Goal: Information Seeking & Learning: Learn about a topic

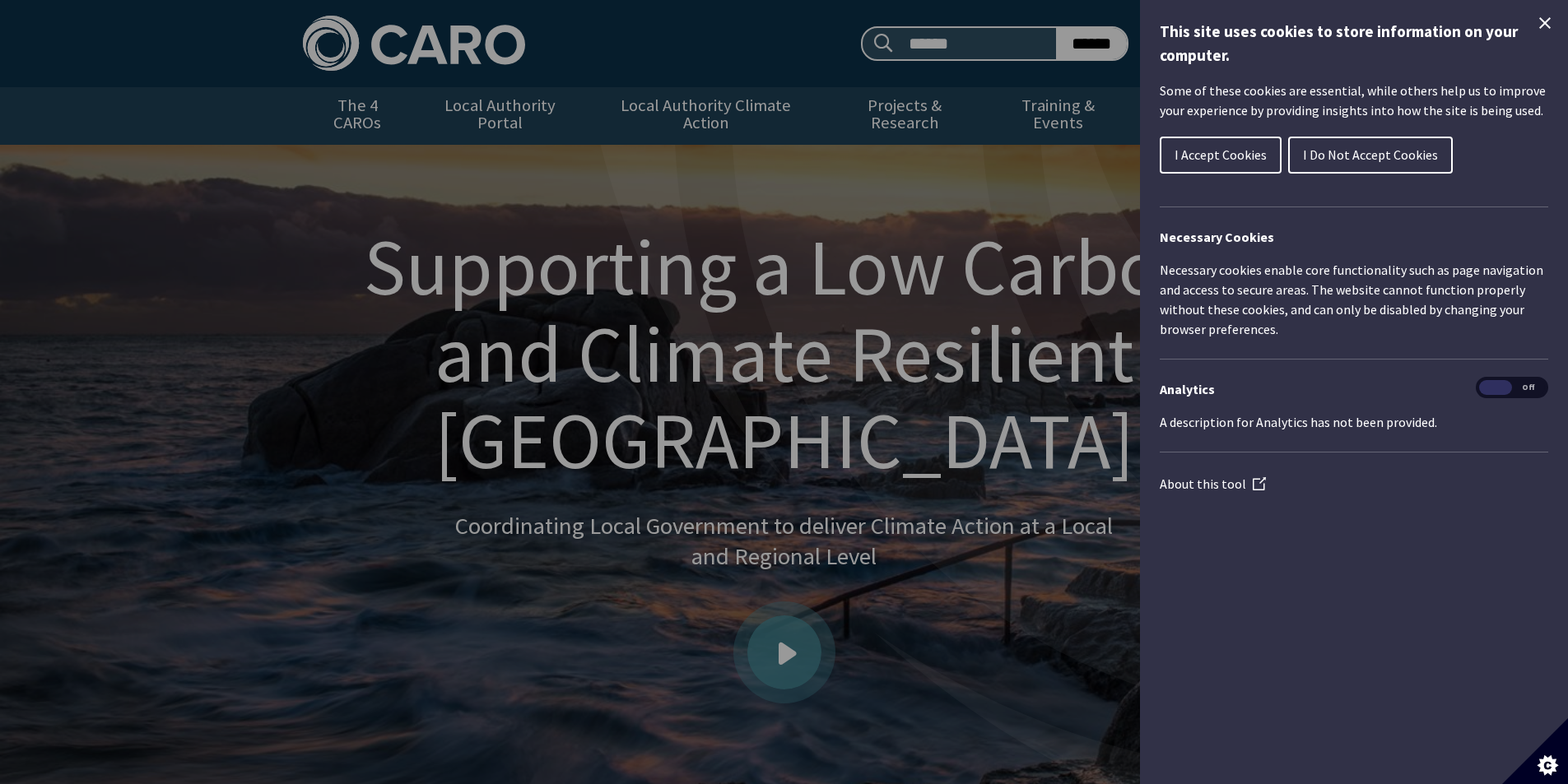
click at [1222, 151] on span "I Accept Cookies" at bounding box center [1221, 155] width 92 height 17
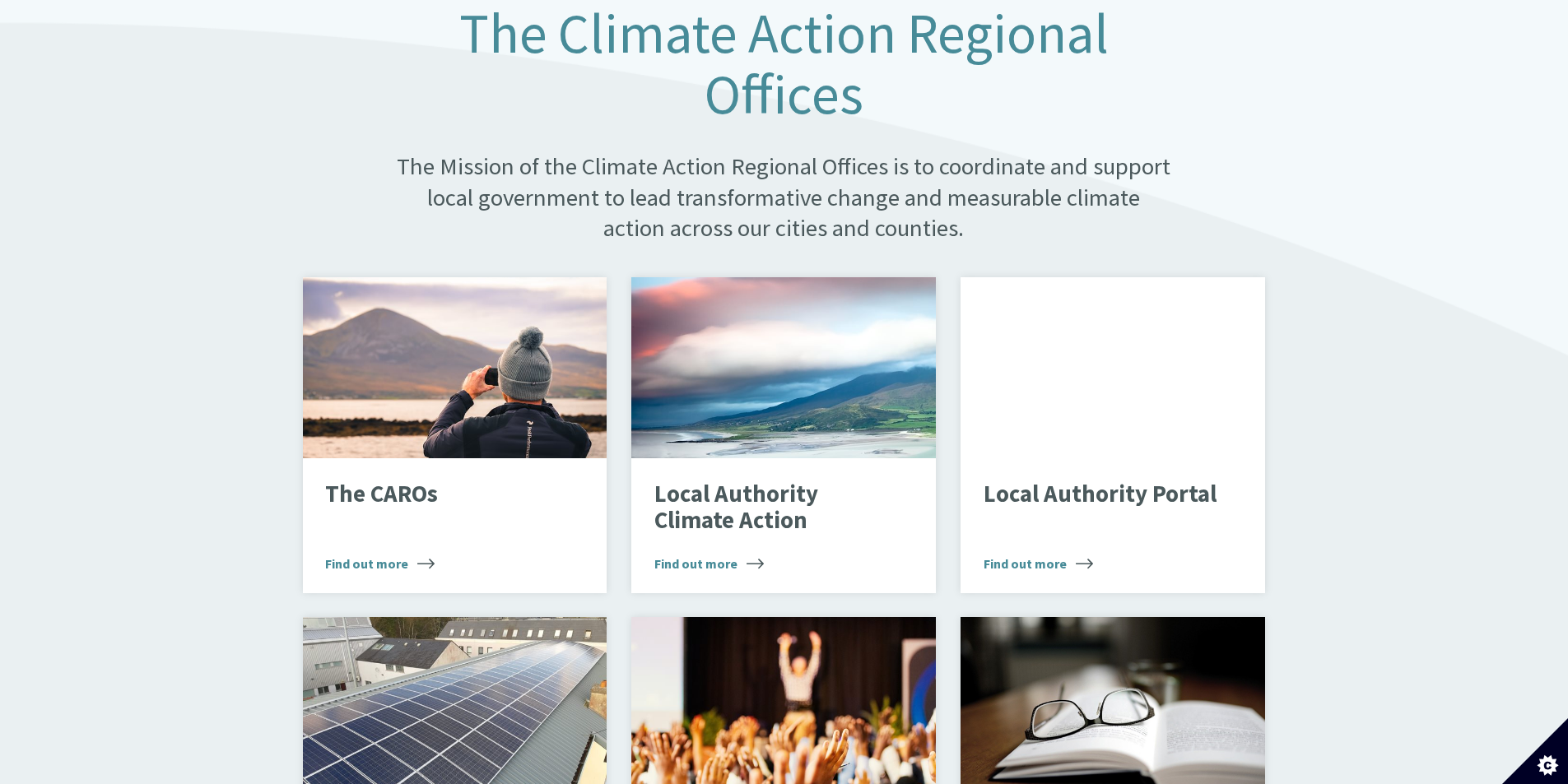
scroll to position [522, 0]
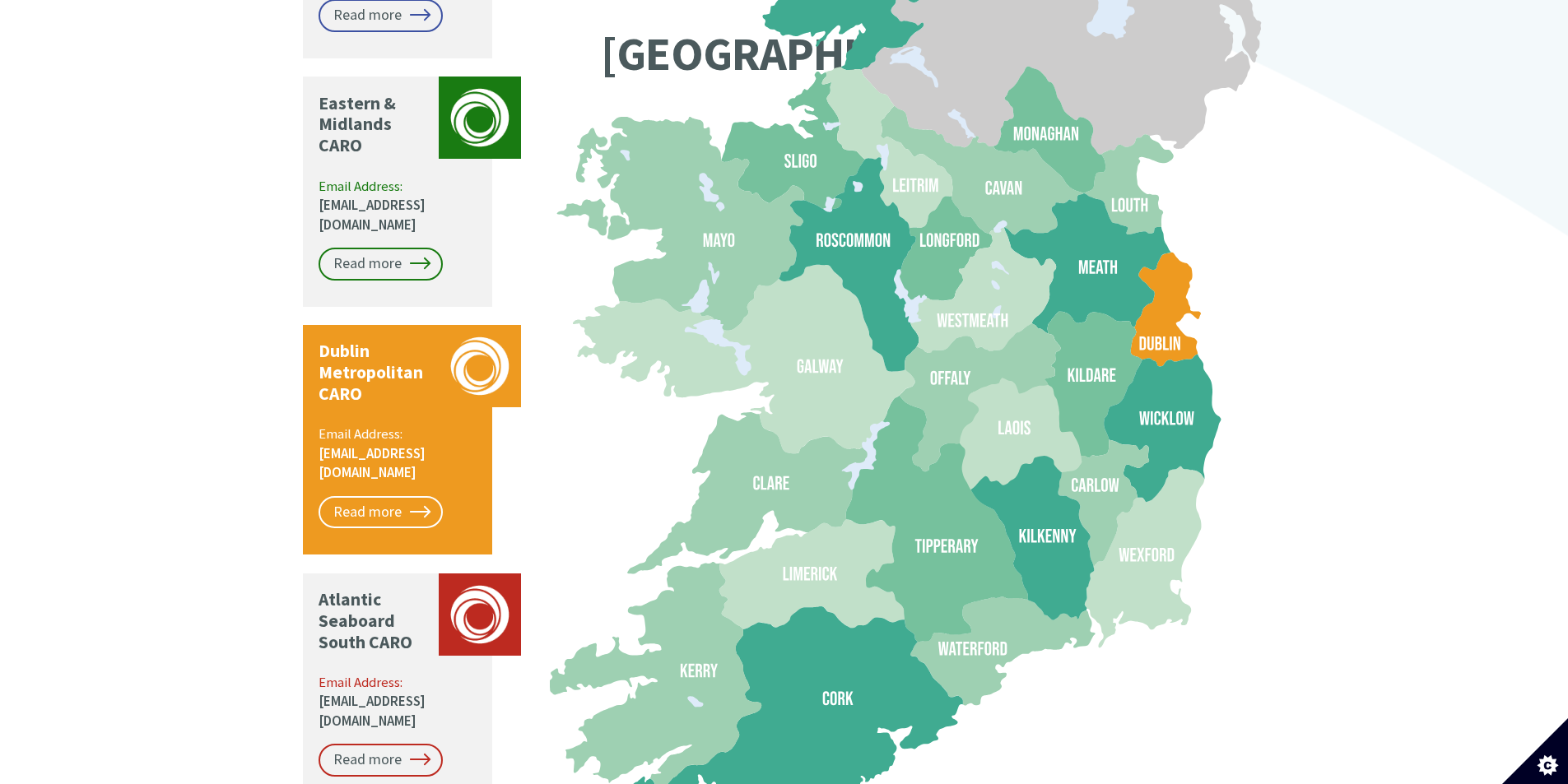
scroll to position [1563, 0]
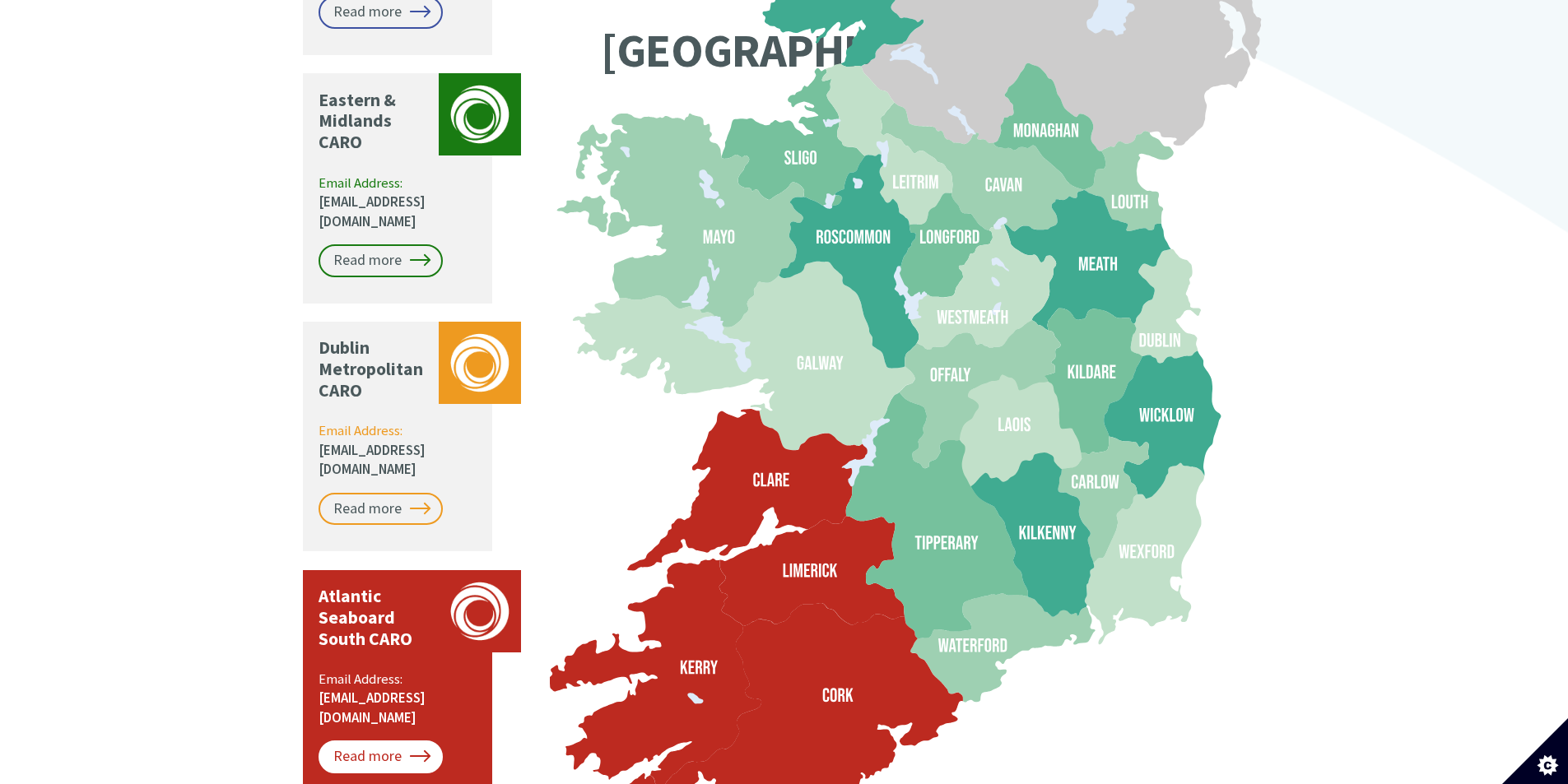
click at [380, 740] on link "Read more" at bounding box center [381, 756] width 124 height 33
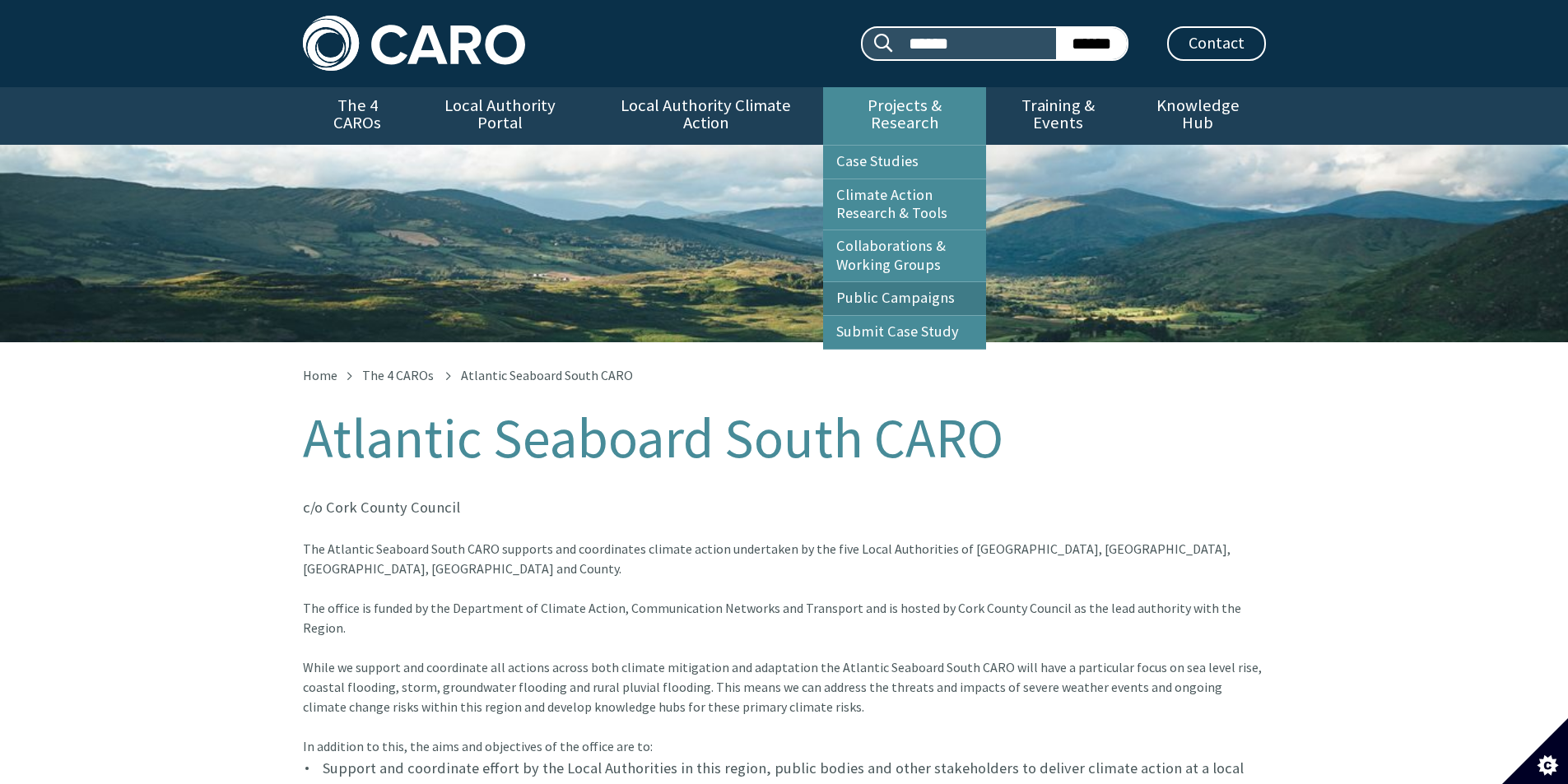
click at [890, 282] on link "Public Campaigns" at bounding box center [904, 298] width 163 height 33
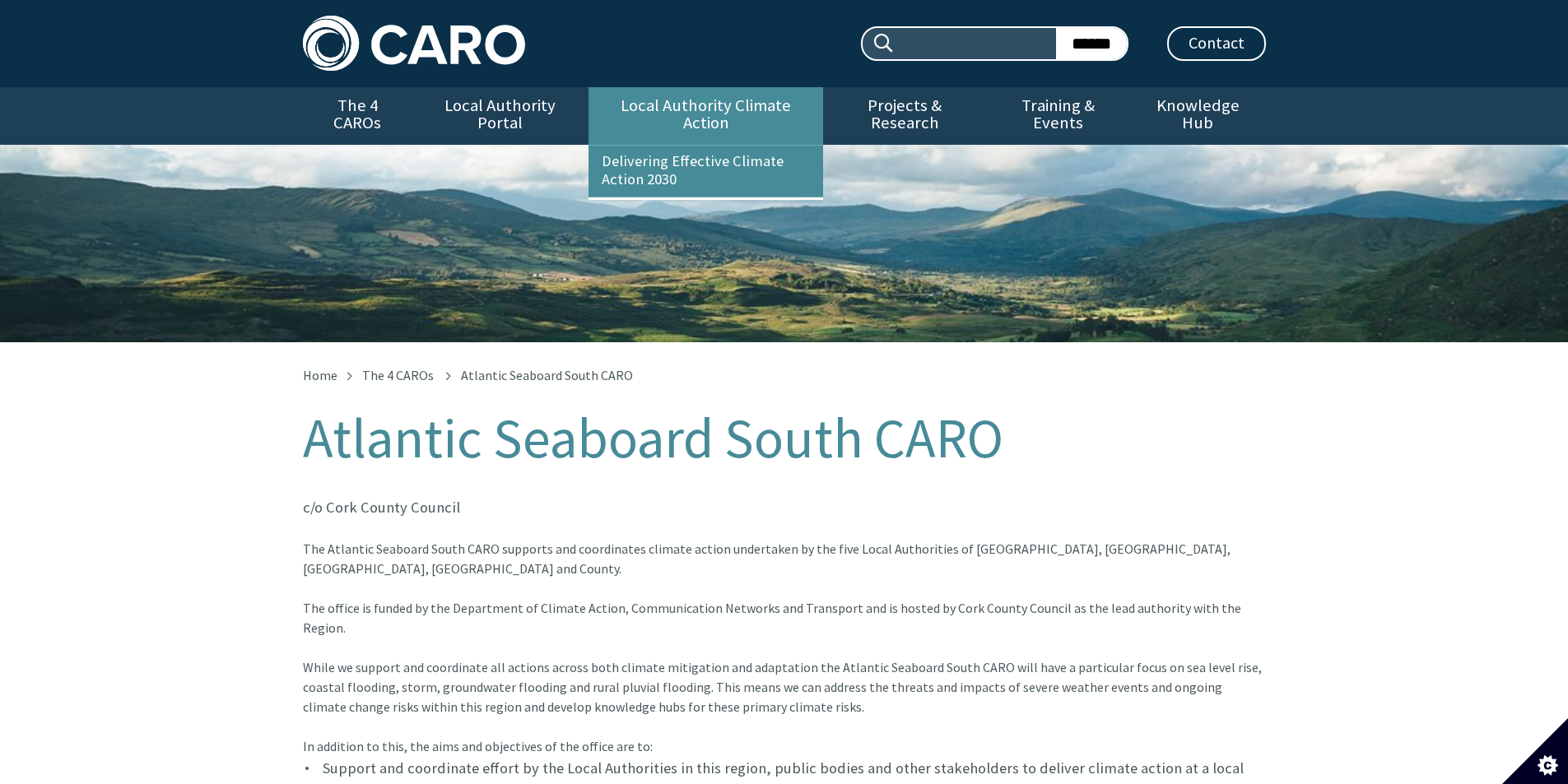
click at [700, 101] on link "Local Authority Climate Action" at bounding box center [706, 116] width 235 height 58
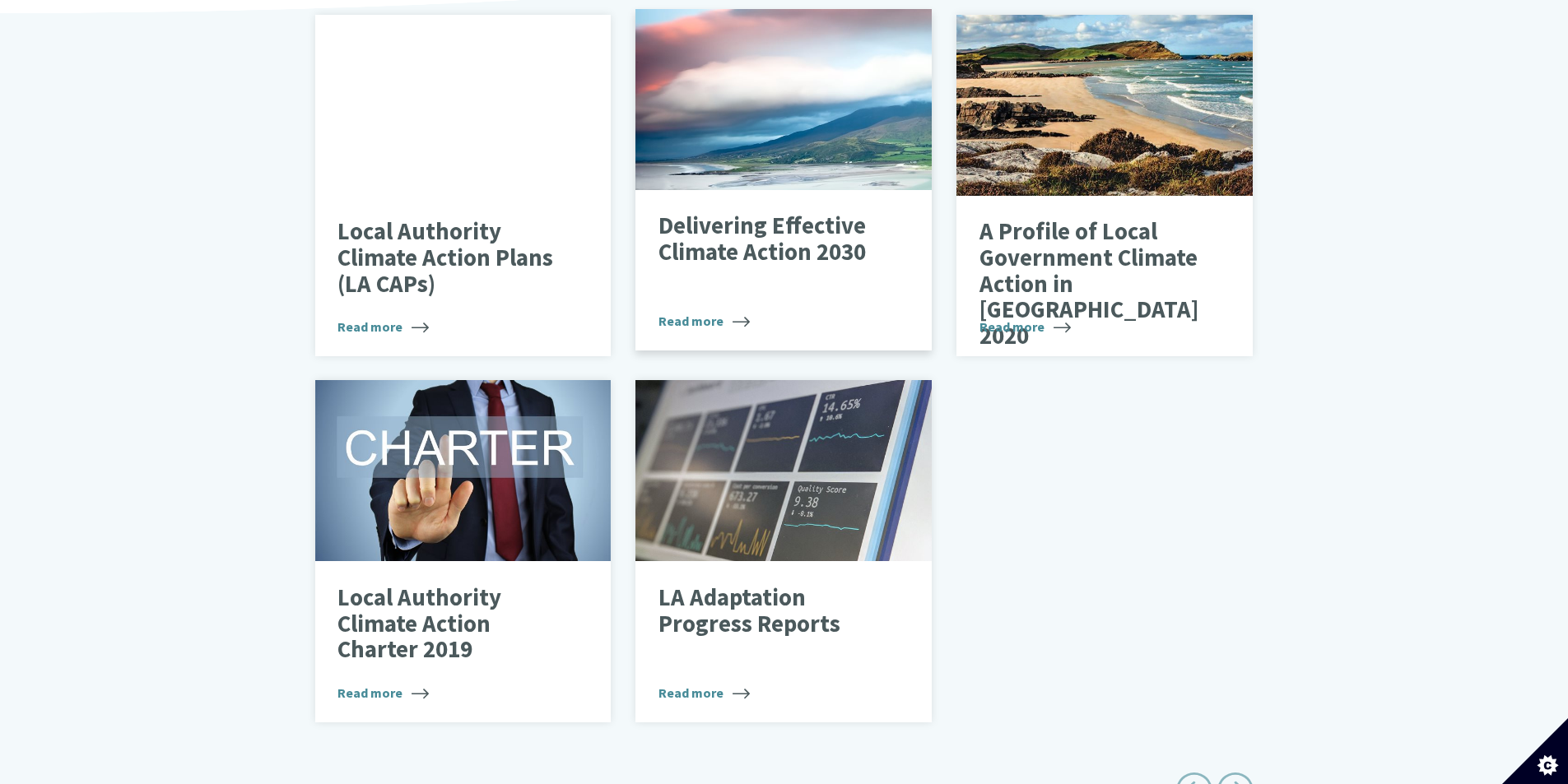
scroll to position [658, 0]
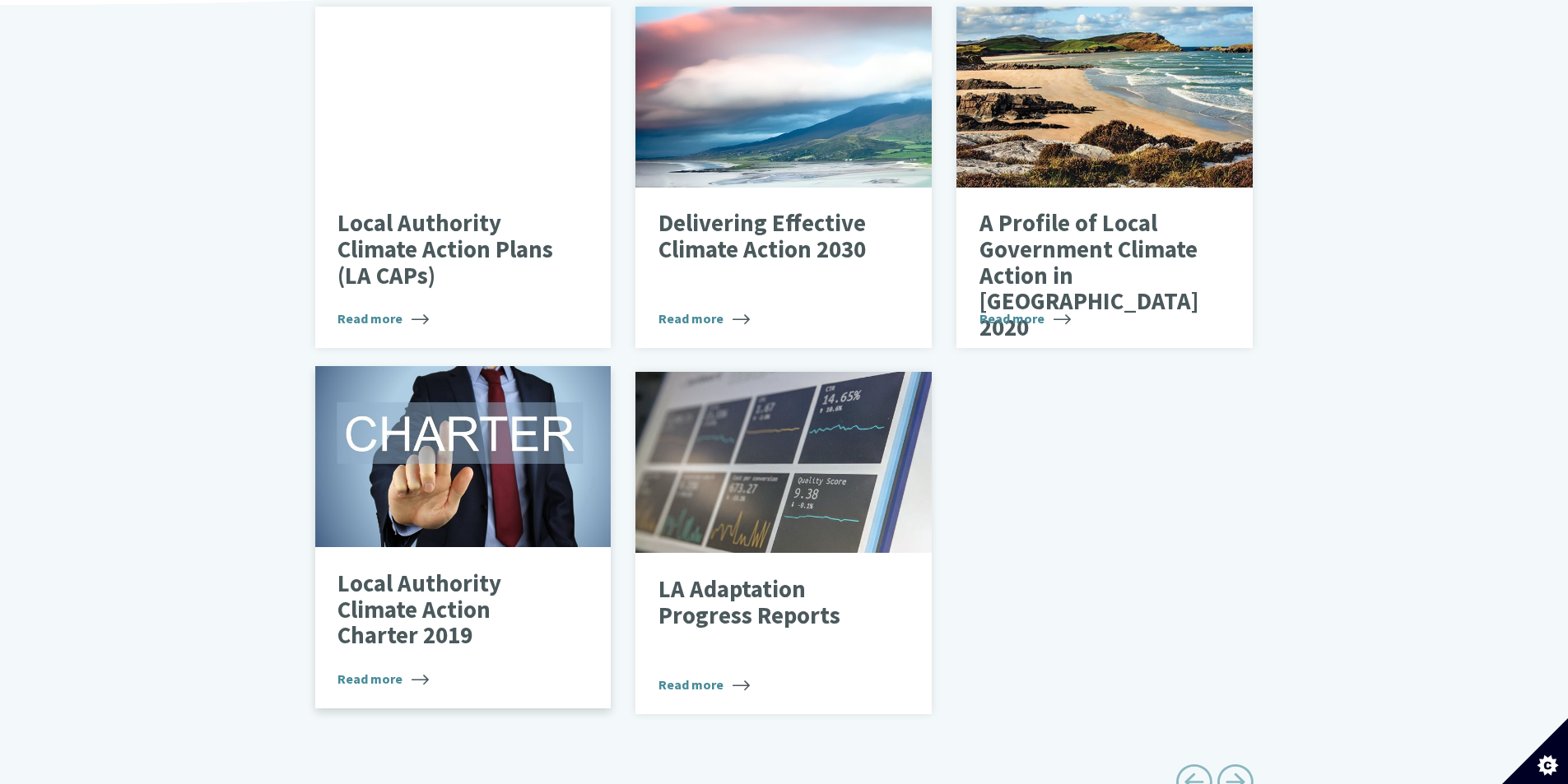
click at [404, 596] on p "Local Authority Climate Action Charter 2019" at bounding box center [451, 610] width 227 height 78
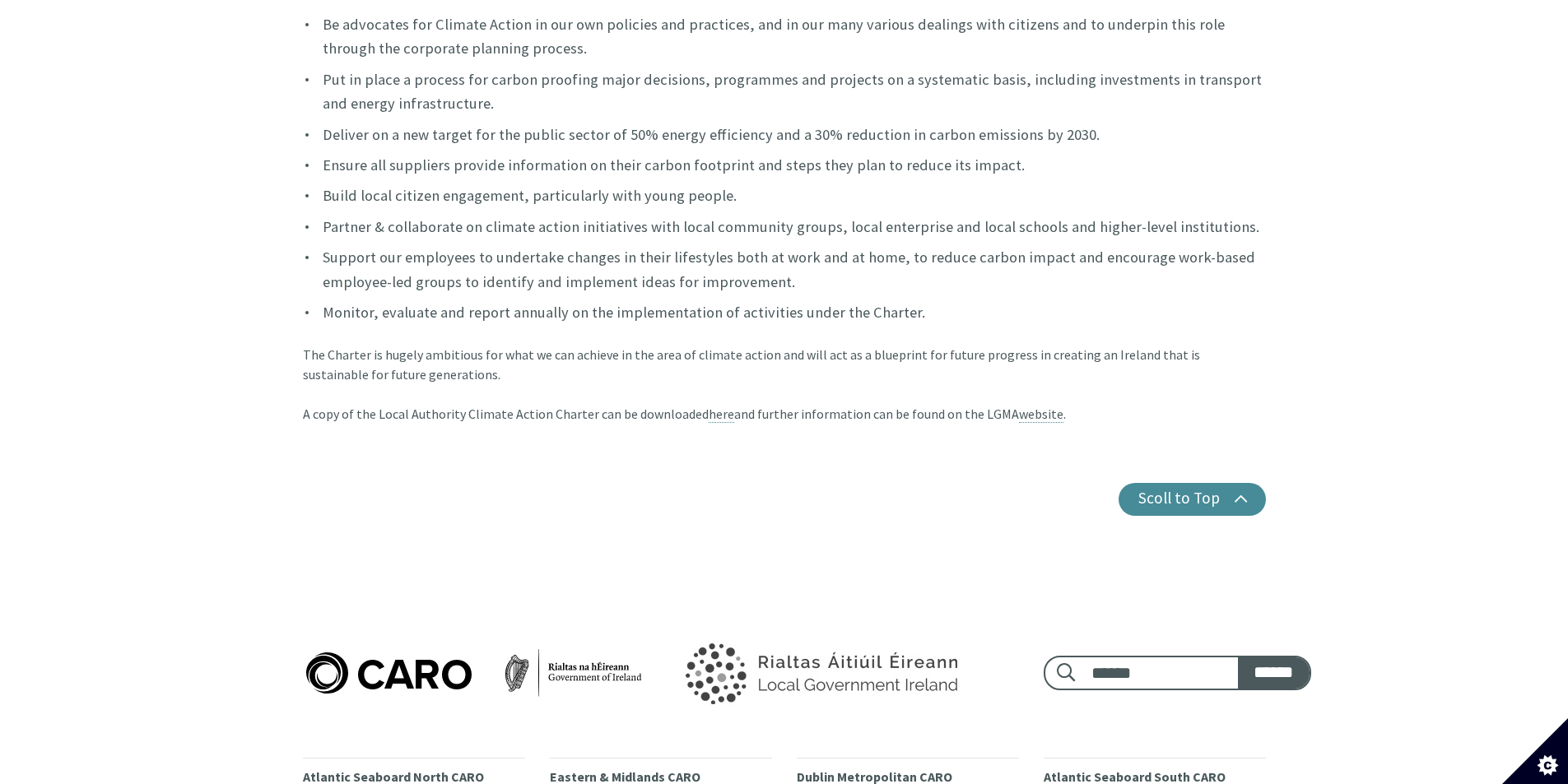
scroll to position [1481, 0]
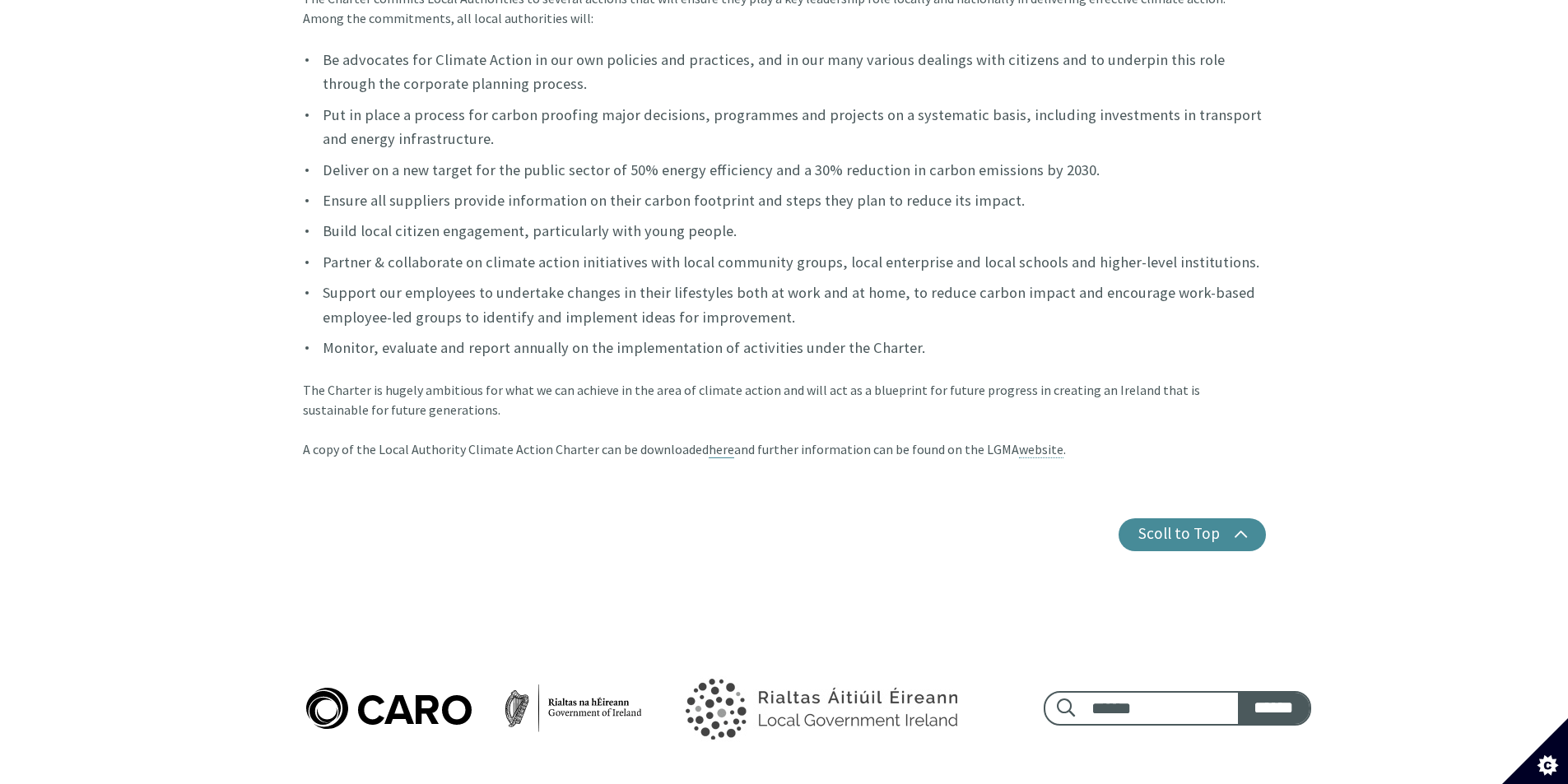
click at [711, 441] on link "here" at bounding box center [721, 449] width 25 height 18
